Goal: Navigation & Orientation: Find specific page/section

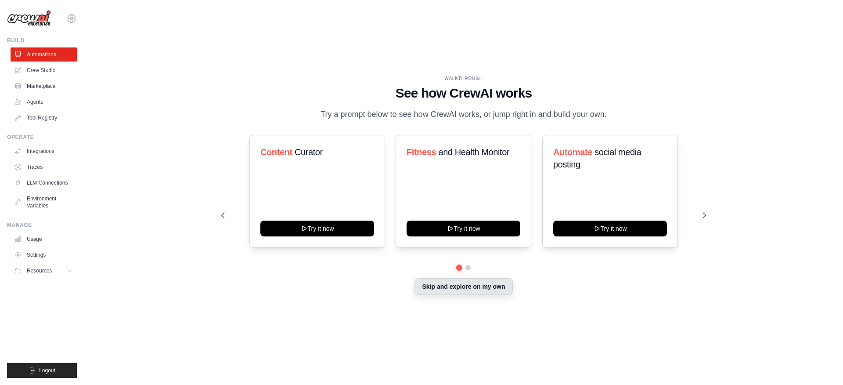
click at [482, 289] on button "Skip and explore on my own" at bounding box center [464, 286] width 98 height 17
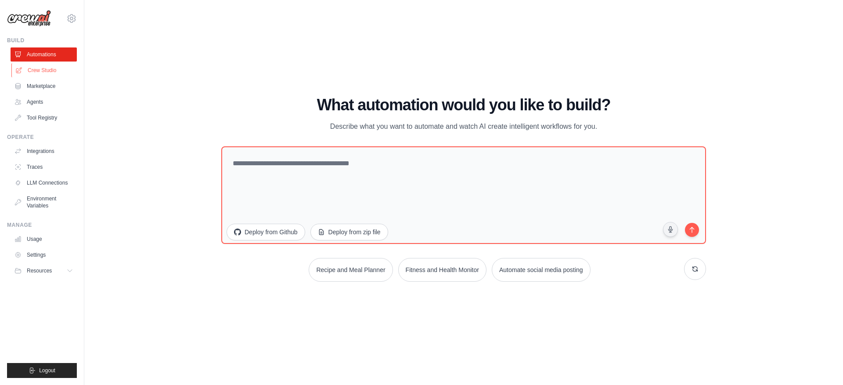
click at [40, 73] on link "Crew Studio" at bounding box center [44, 70] width 66 height 14
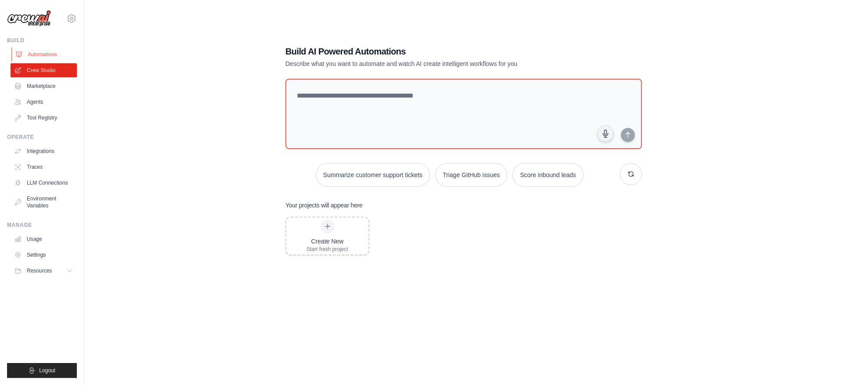
click at [41, 51] on link "Automations" at bounding box center [44, 54] width 66 height 14
